Goal: Task Accomplishment & Management: Manage account settings

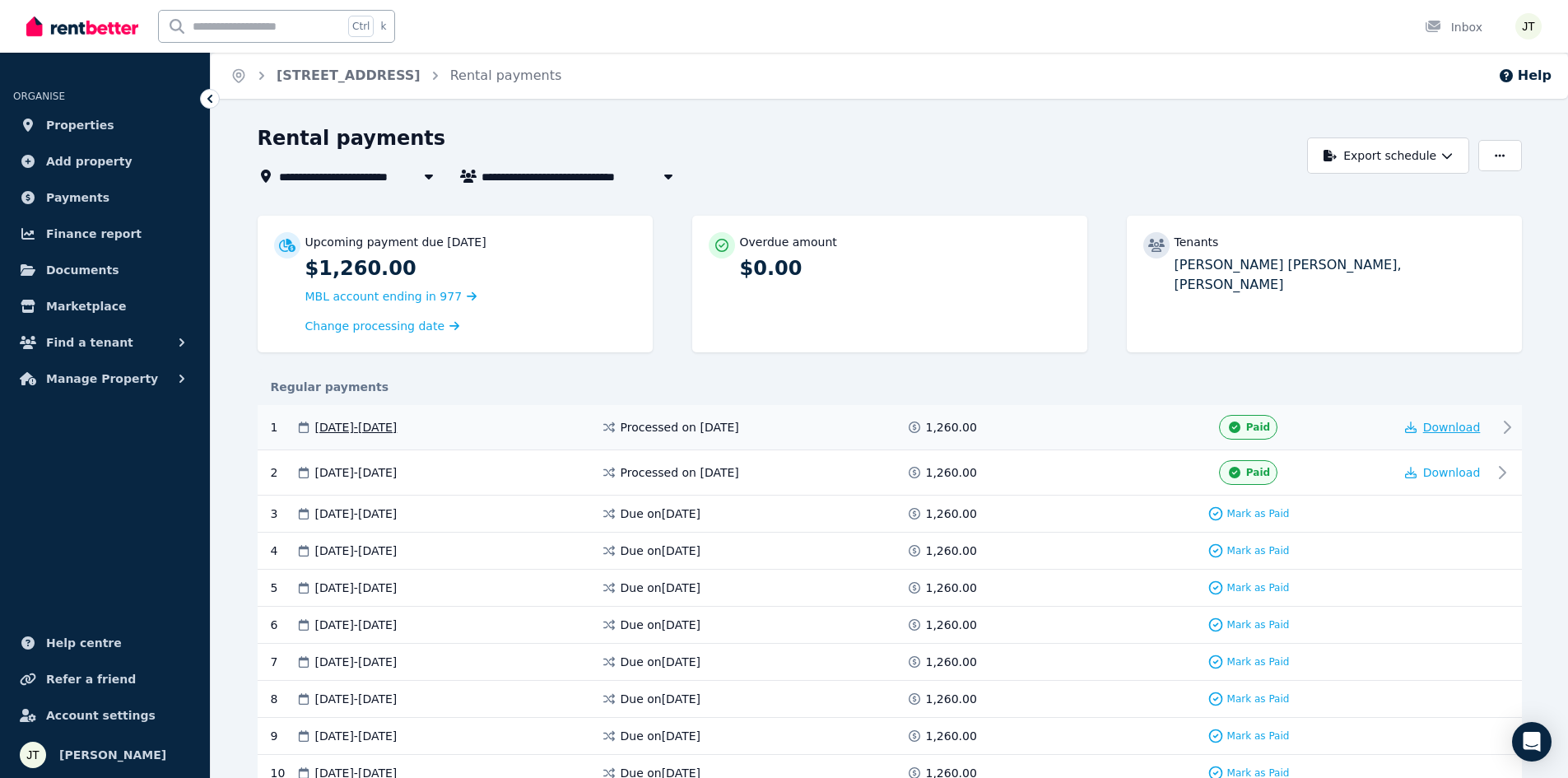
click at [1414, 425] on icon "button" at bounding box center [1411, 428] width 12 height 12
click at [1492, 158] on button "button" at bounding box center [1500, 156] width 43 height 31
click at [65, 269] on span "Documents" at bounding box center [82, 270] width 73 height 19
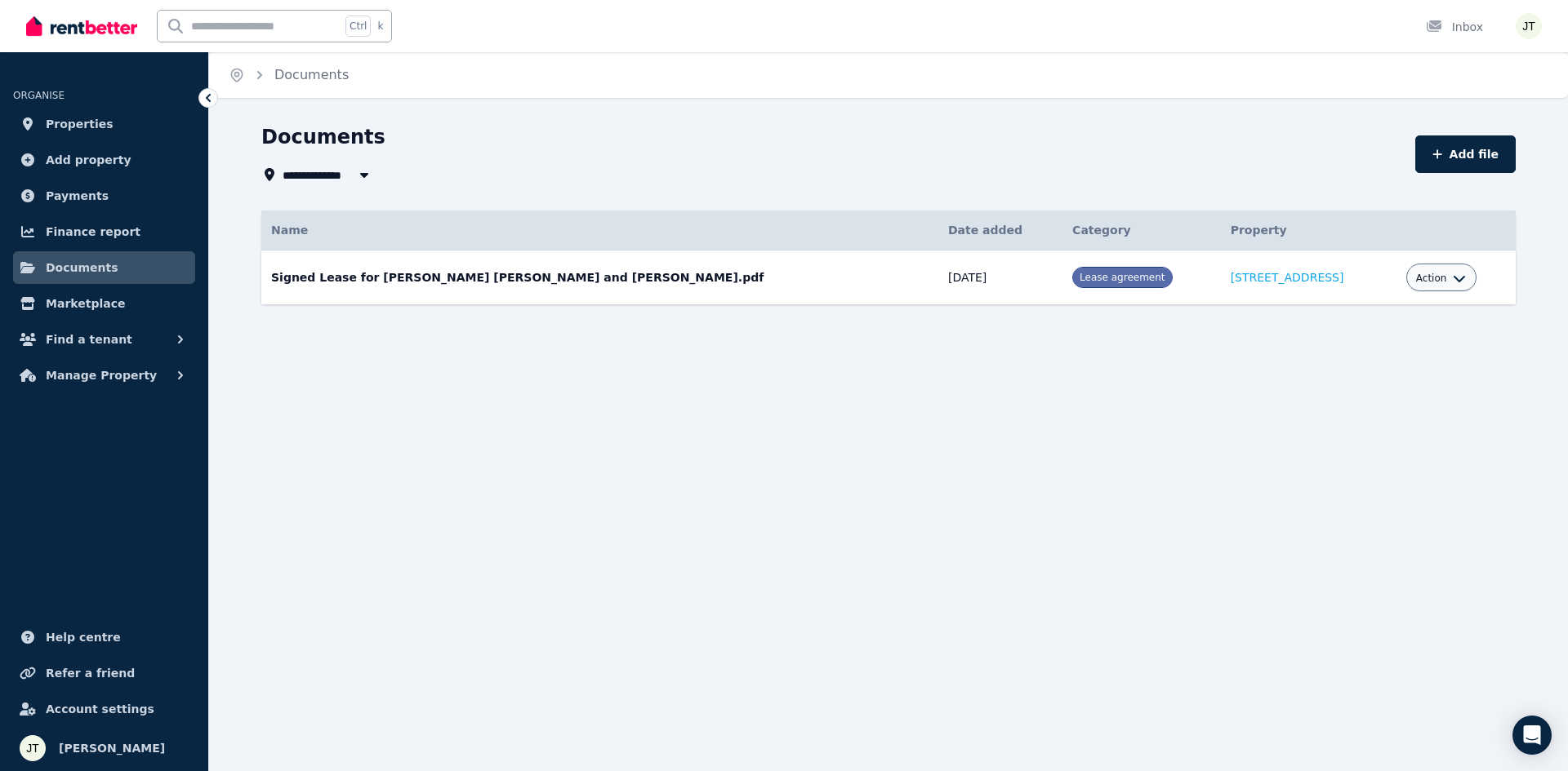
click at [1416, 280] on span "Action" at bounding box center [1431, 279] width 31 height 13
click at [74, 370] on span "Manage Property" at bounding box center [100, 375] width 111 height 19
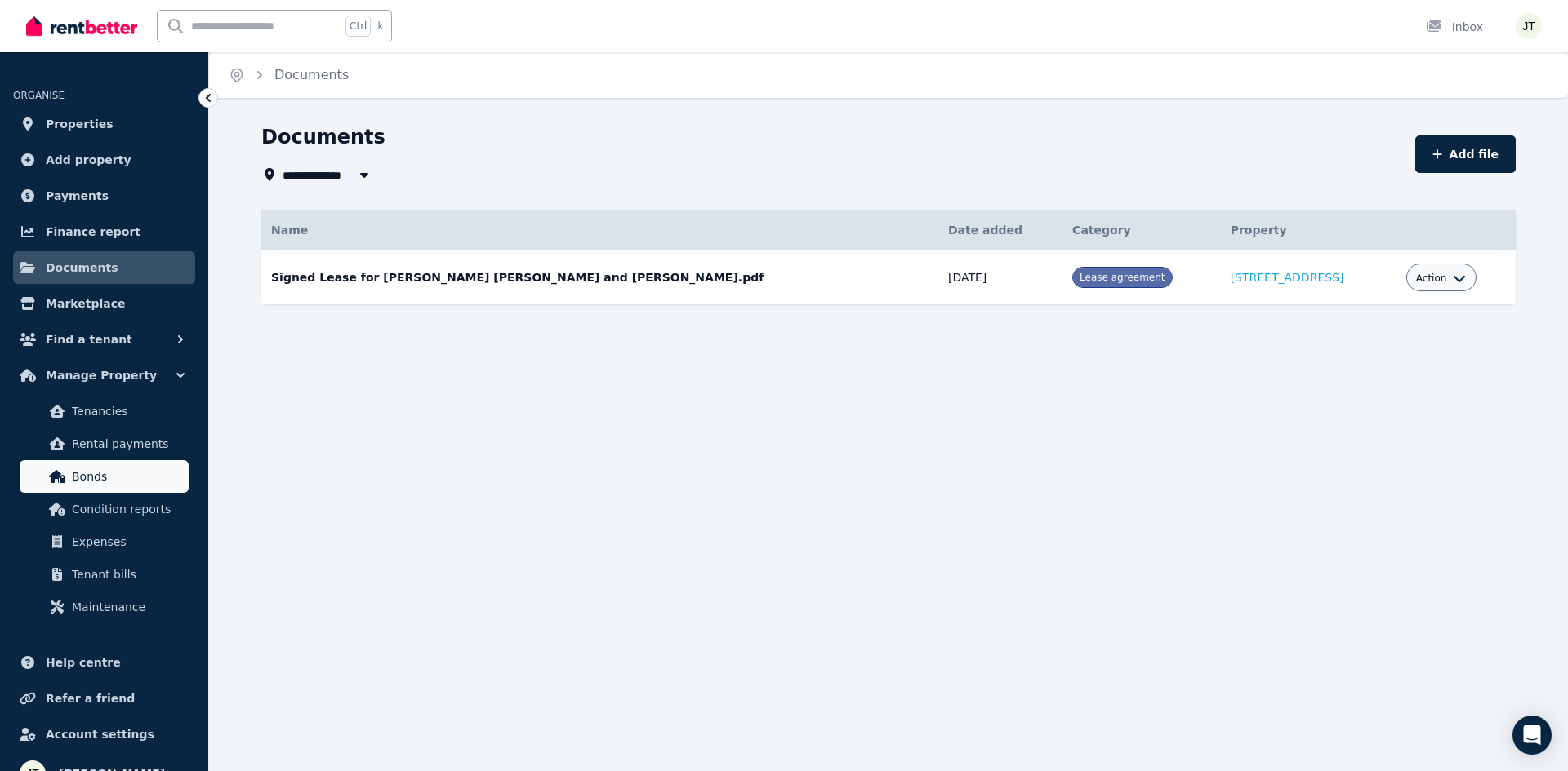
click at [90, 469] on span "Bonds" at bounding box center [127, 476] width 110 height 19
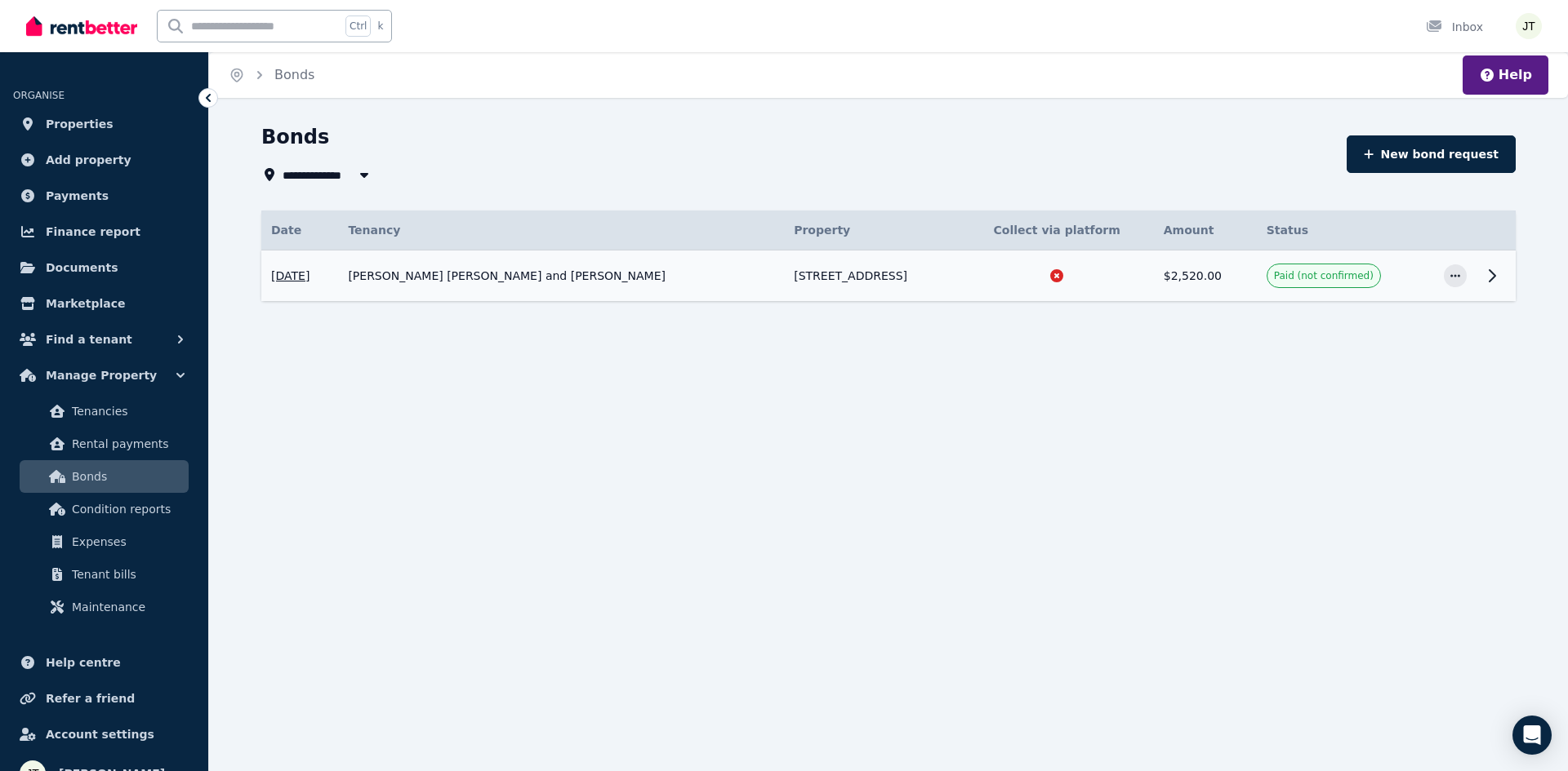
click at [1313, 275] on span "Paid (not confirmed)" at bounding box center [1323, 276] width 99 height 13
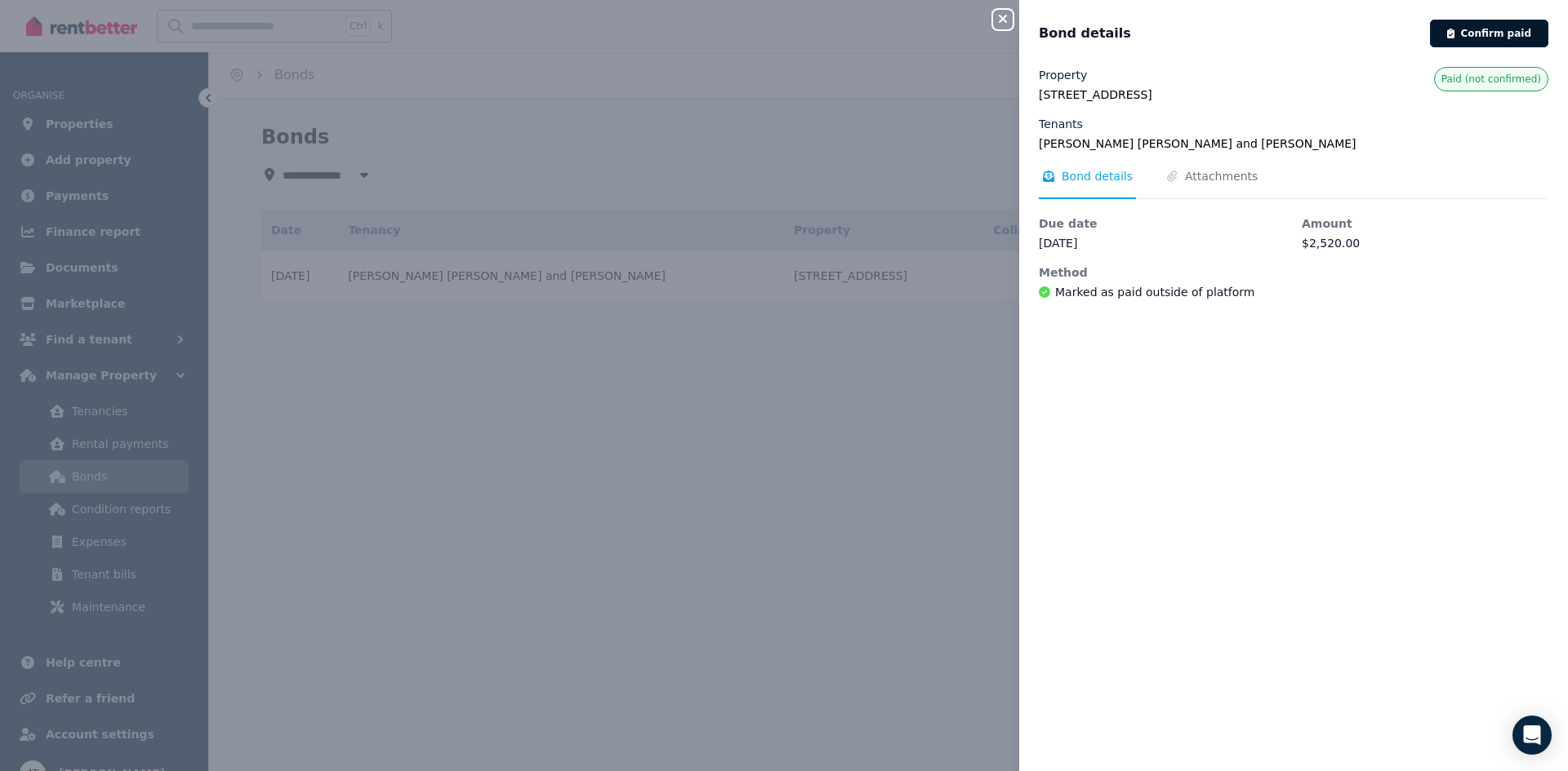
click at [1475, 36] on button "Confirm paid" at bounding box center [1489, 33] width 119 height 28
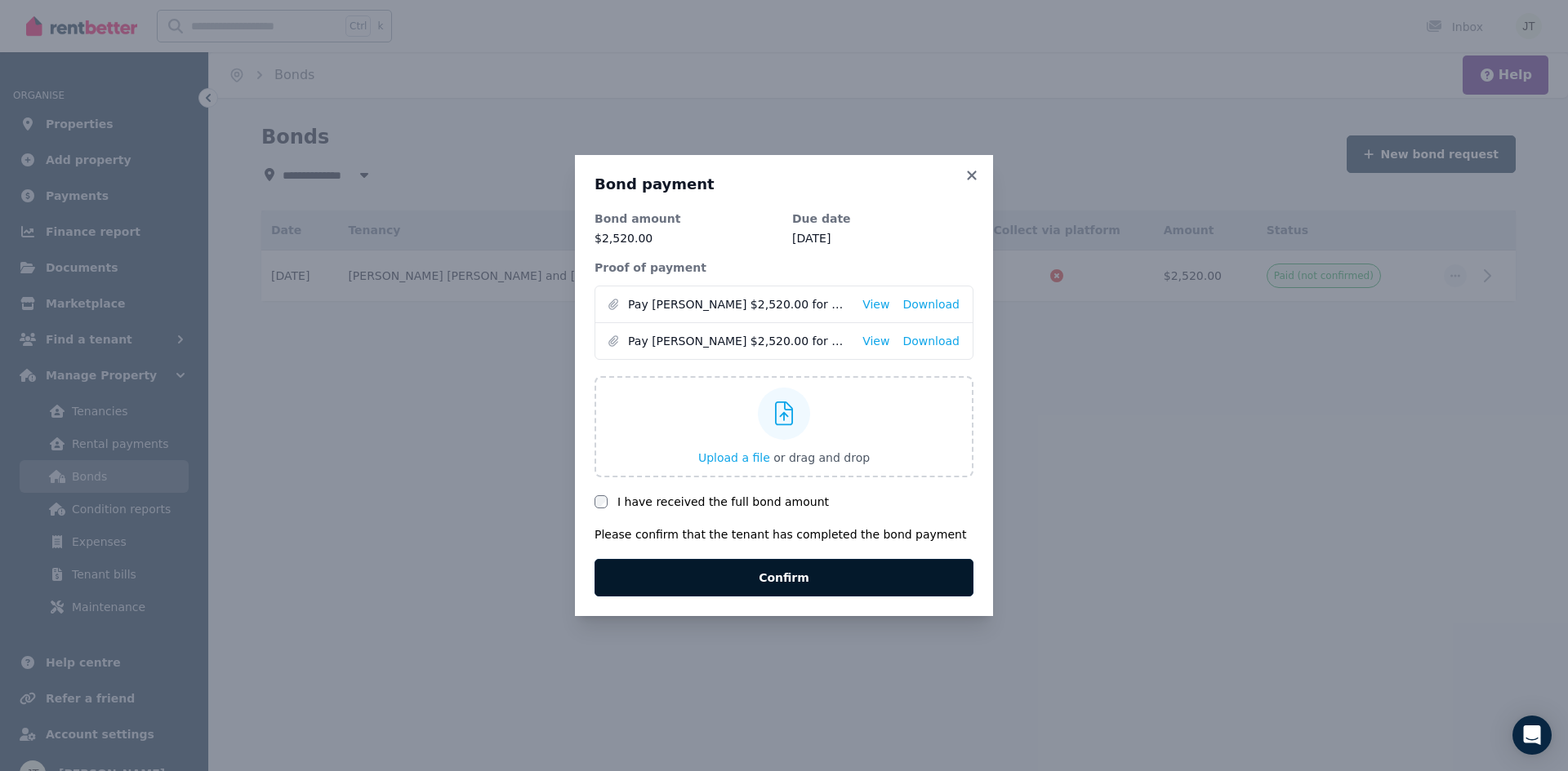
click at [788, 583] on button "Confirm" at bounding box center [783, 577] width 379 height 38
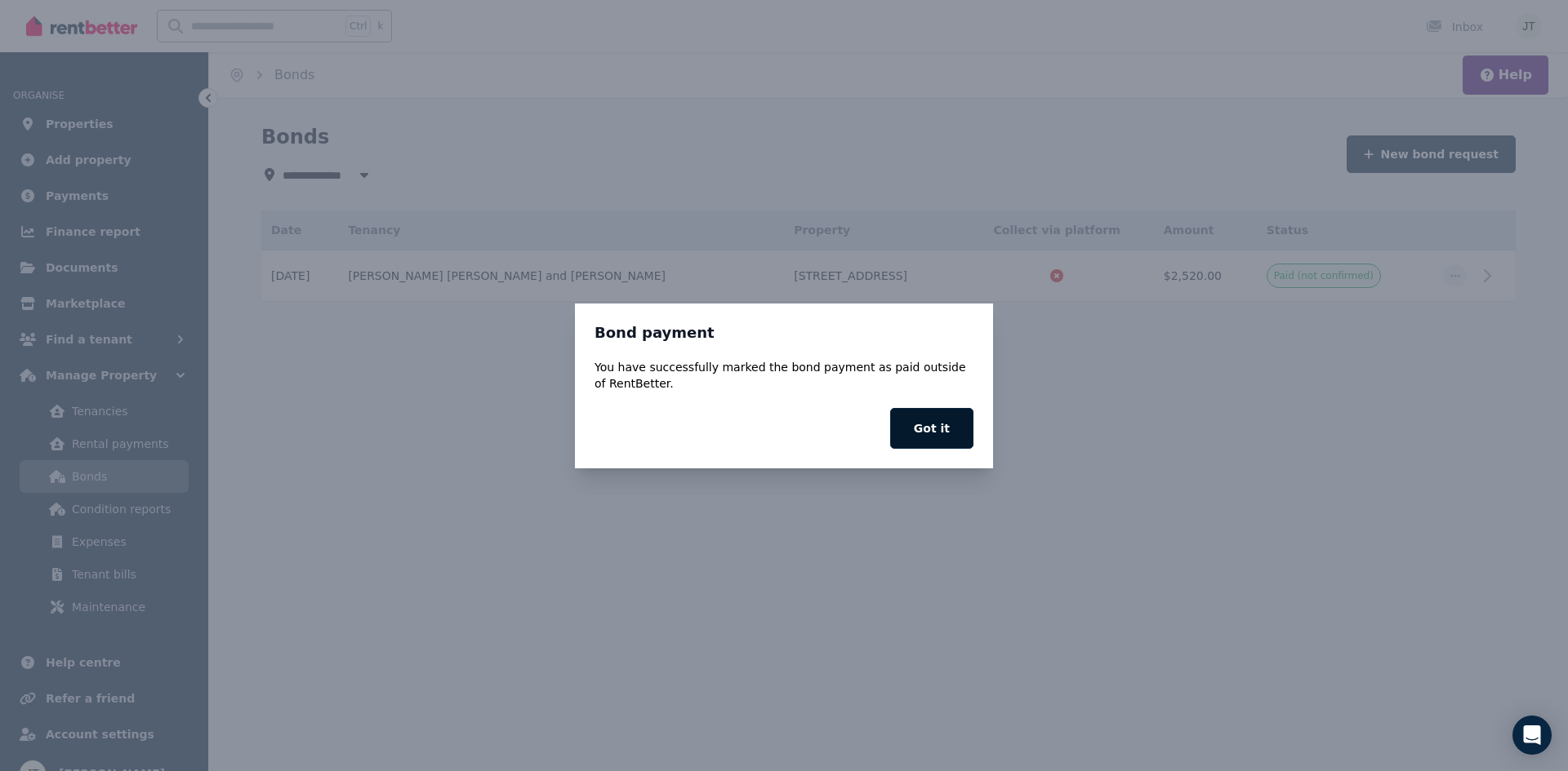
click at [933, 429] on button "Got it" at bounding box center [932, 428] width 83 height 40
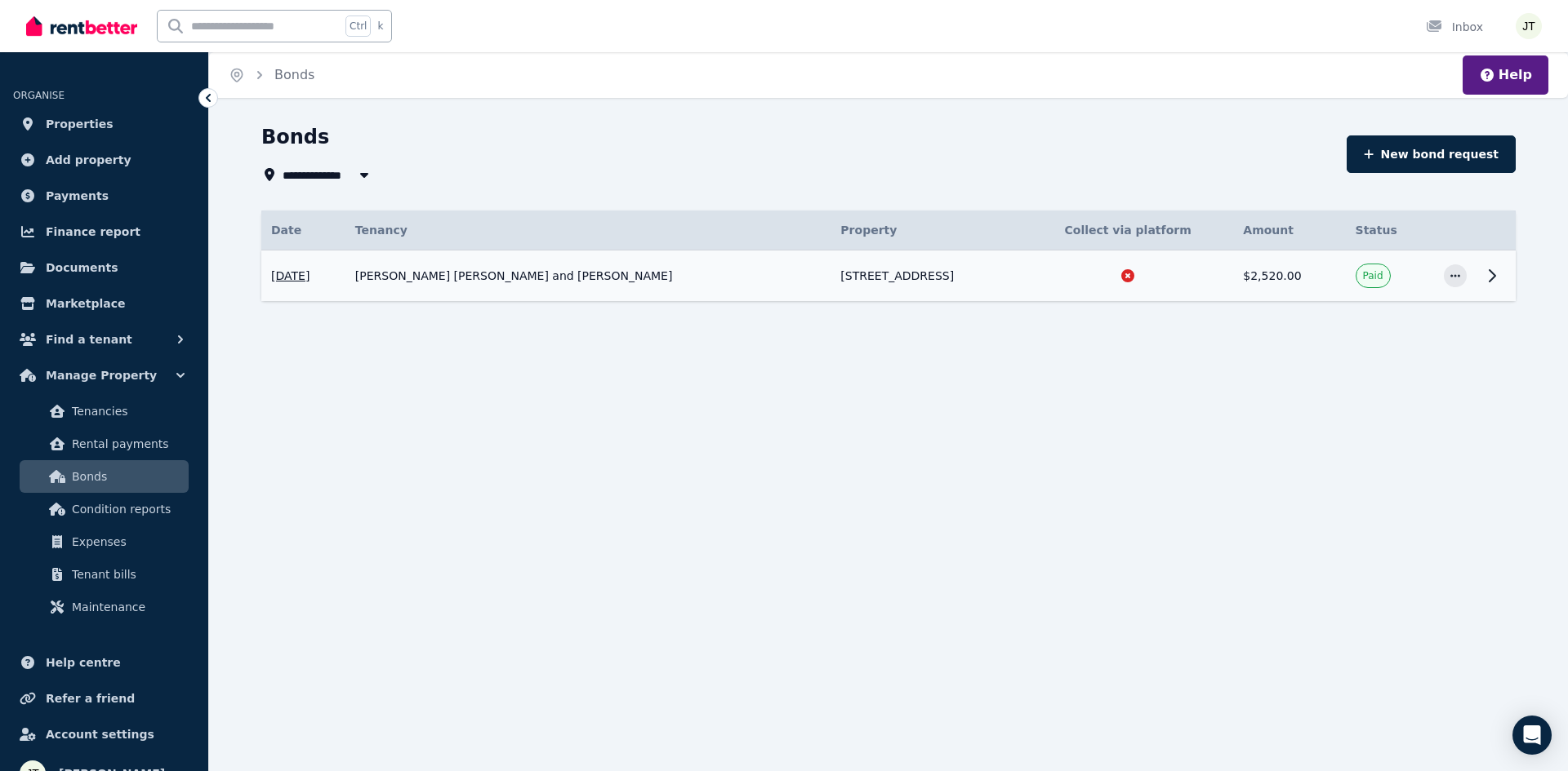
click at [1489, 275] on icon at bounding box center [1492, 276] width 19 height 19
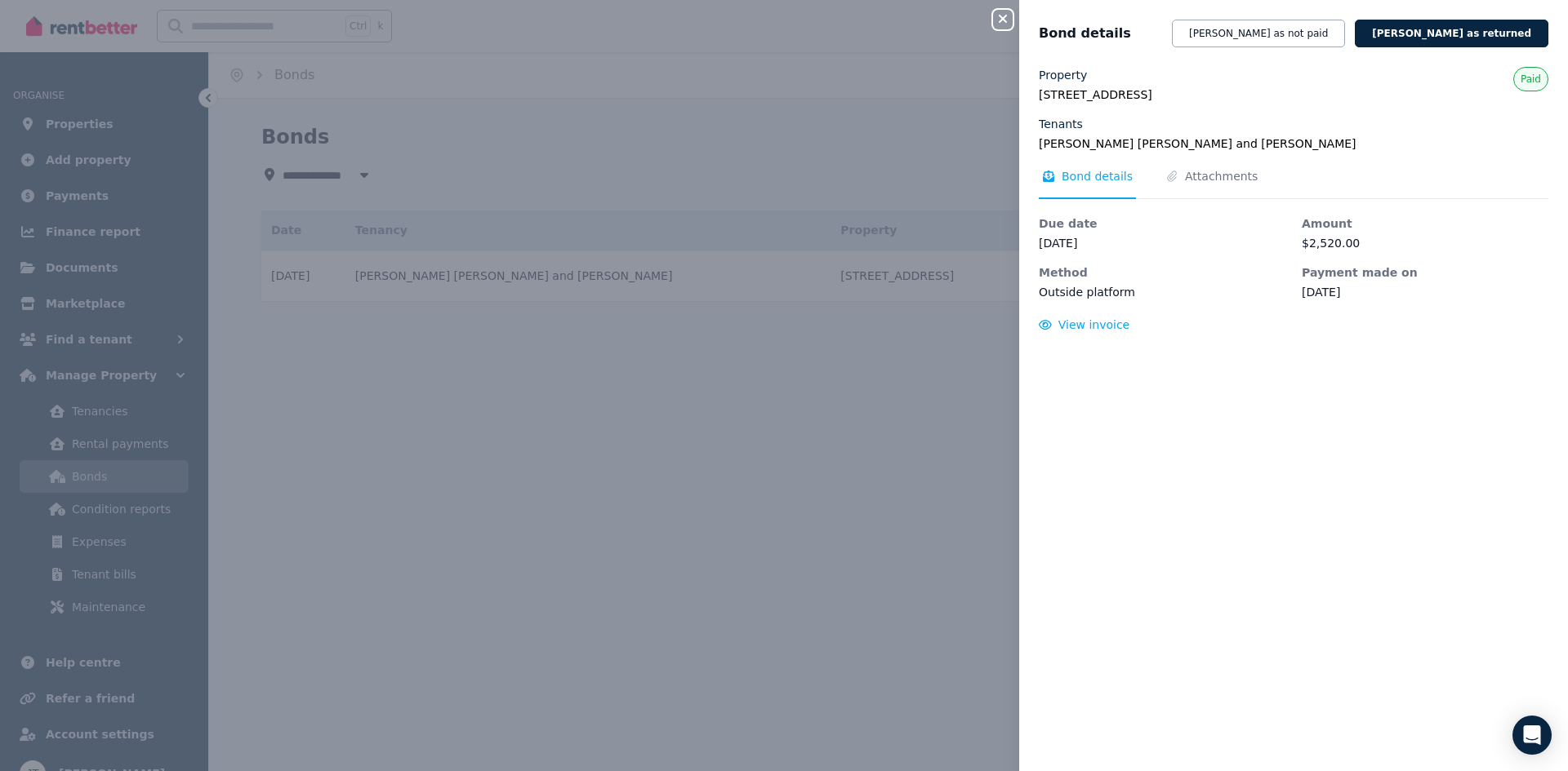
click at [626, 509] on div "Close panel Bond details [PERSON_NAME] as not paid [PERSON_NAME] as returned Pr…" at bounding box center [784, 386] width 1568 height 771
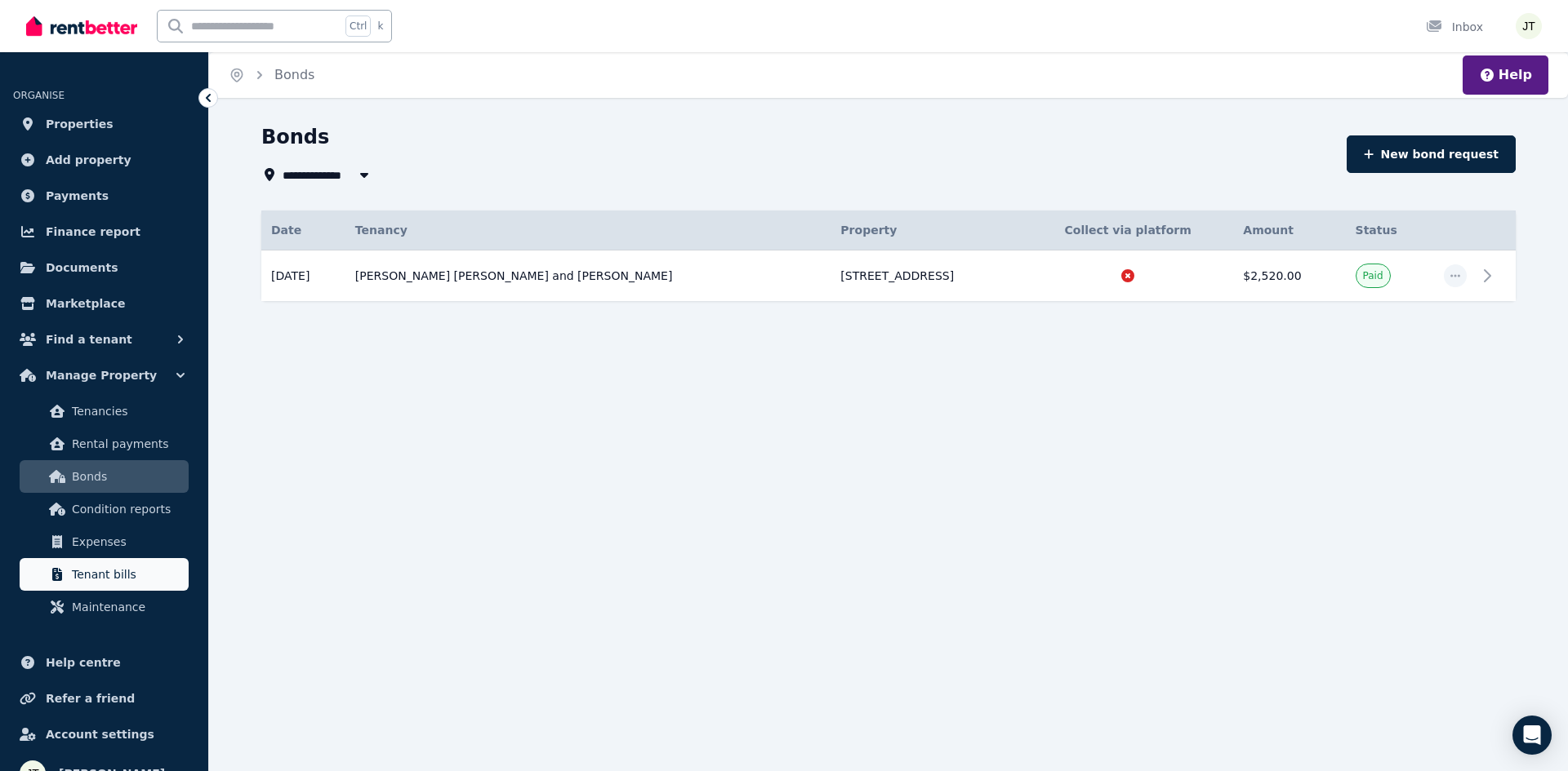
click at [72, 574] on span "Tenant bills" at bounding box center [127, 574] width 110 height 19
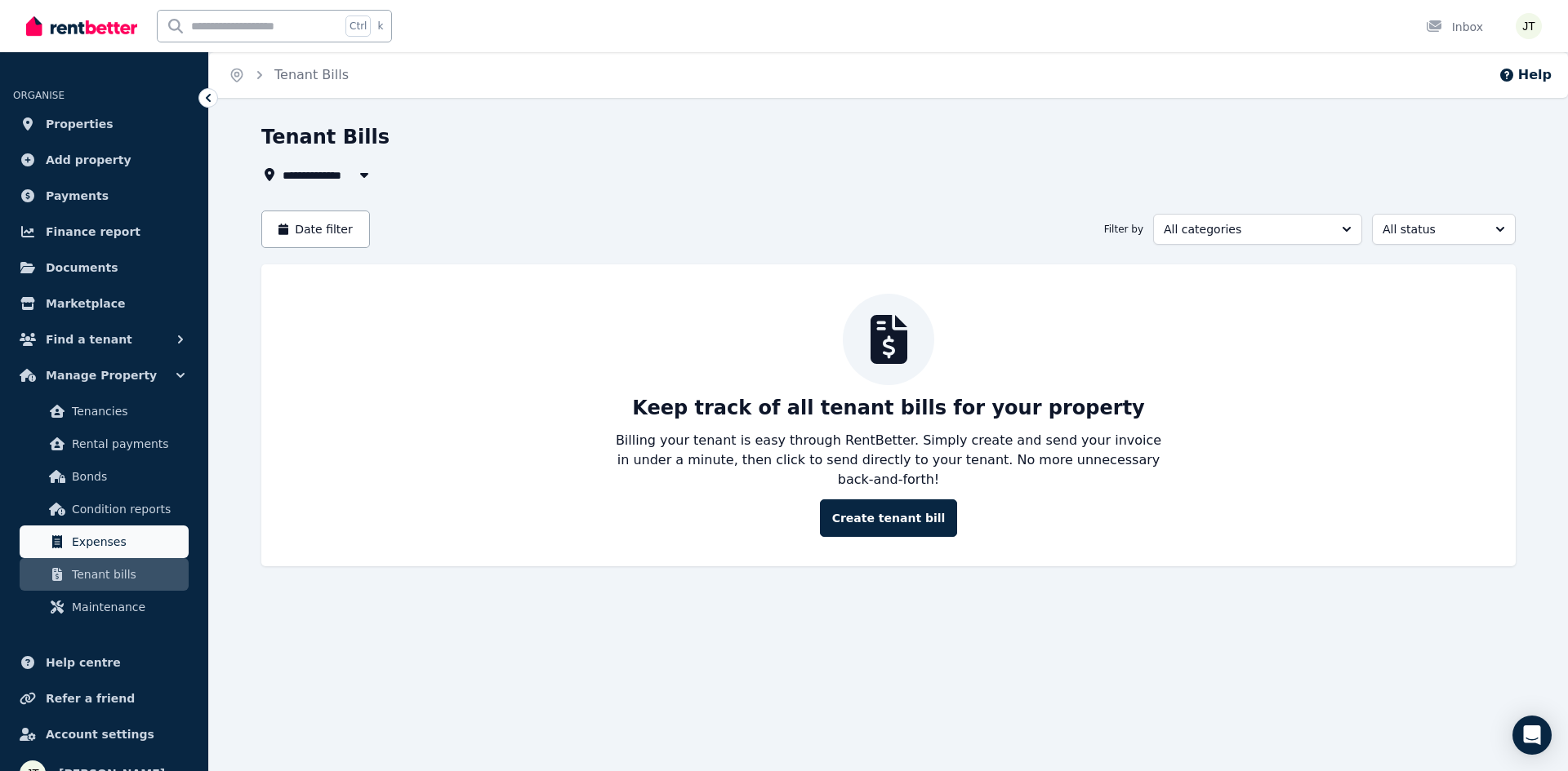
click at [102, 537] on span "Expenses" at bounding box center [127, 542] width 110 height 19
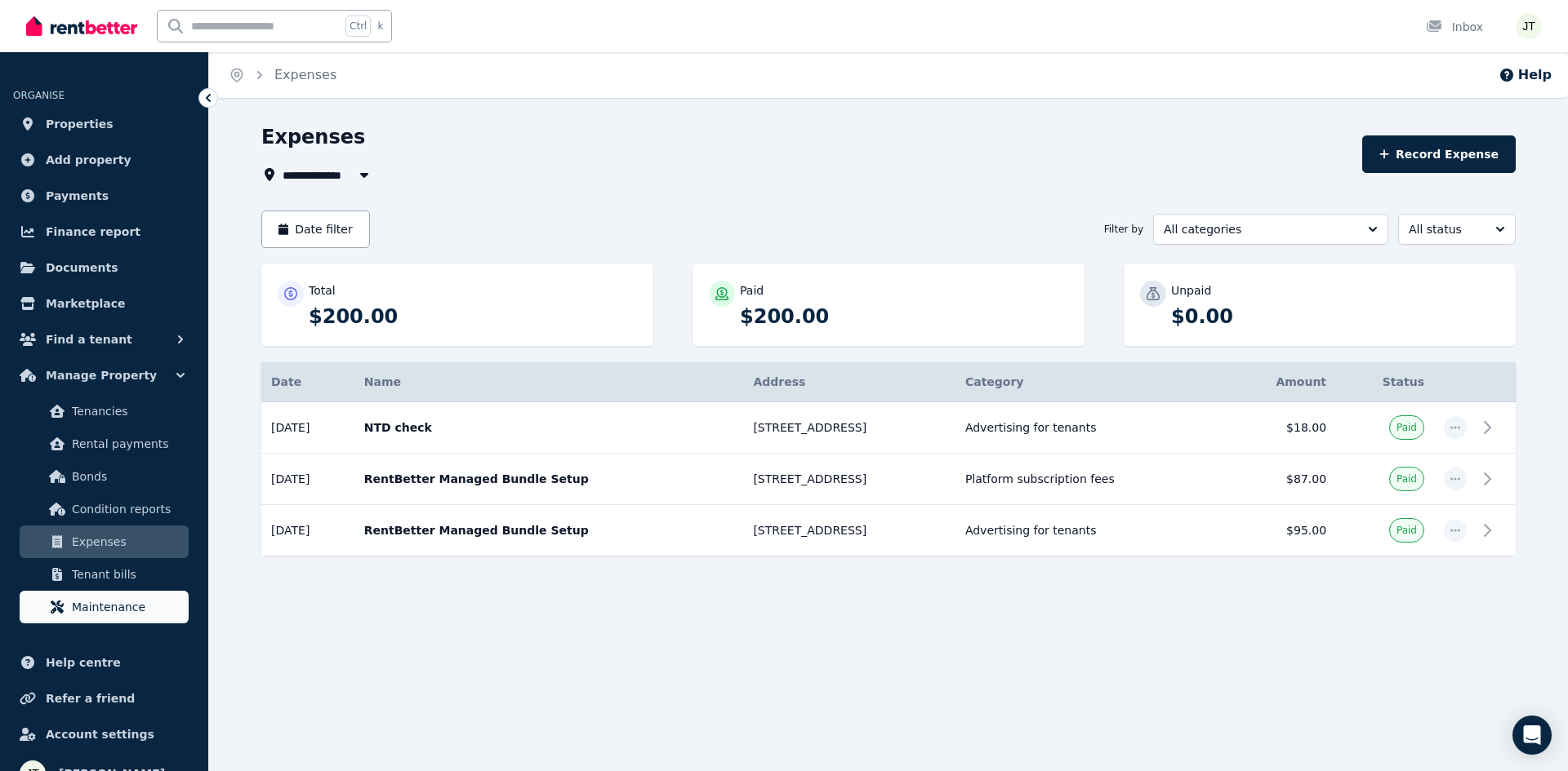
click at [109, 600] on span "Maintenance" at bounding box center [127, 607] width 110 height 19
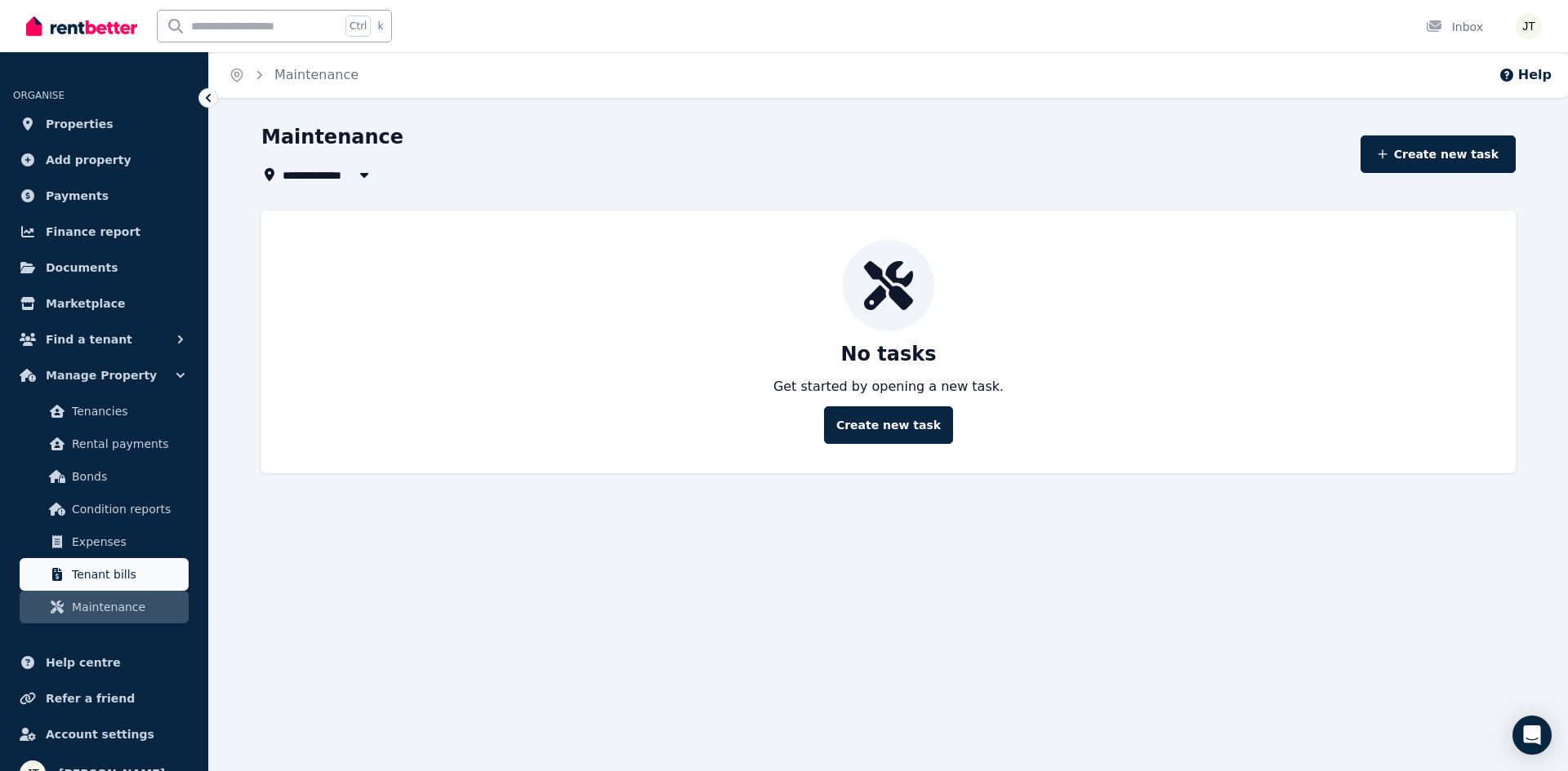
click at [95, 573] on span "Tenant bills" at bounding box center [127, 574] width 110 height 19
